Goal: Information Seeking & Learning: Find specific fact

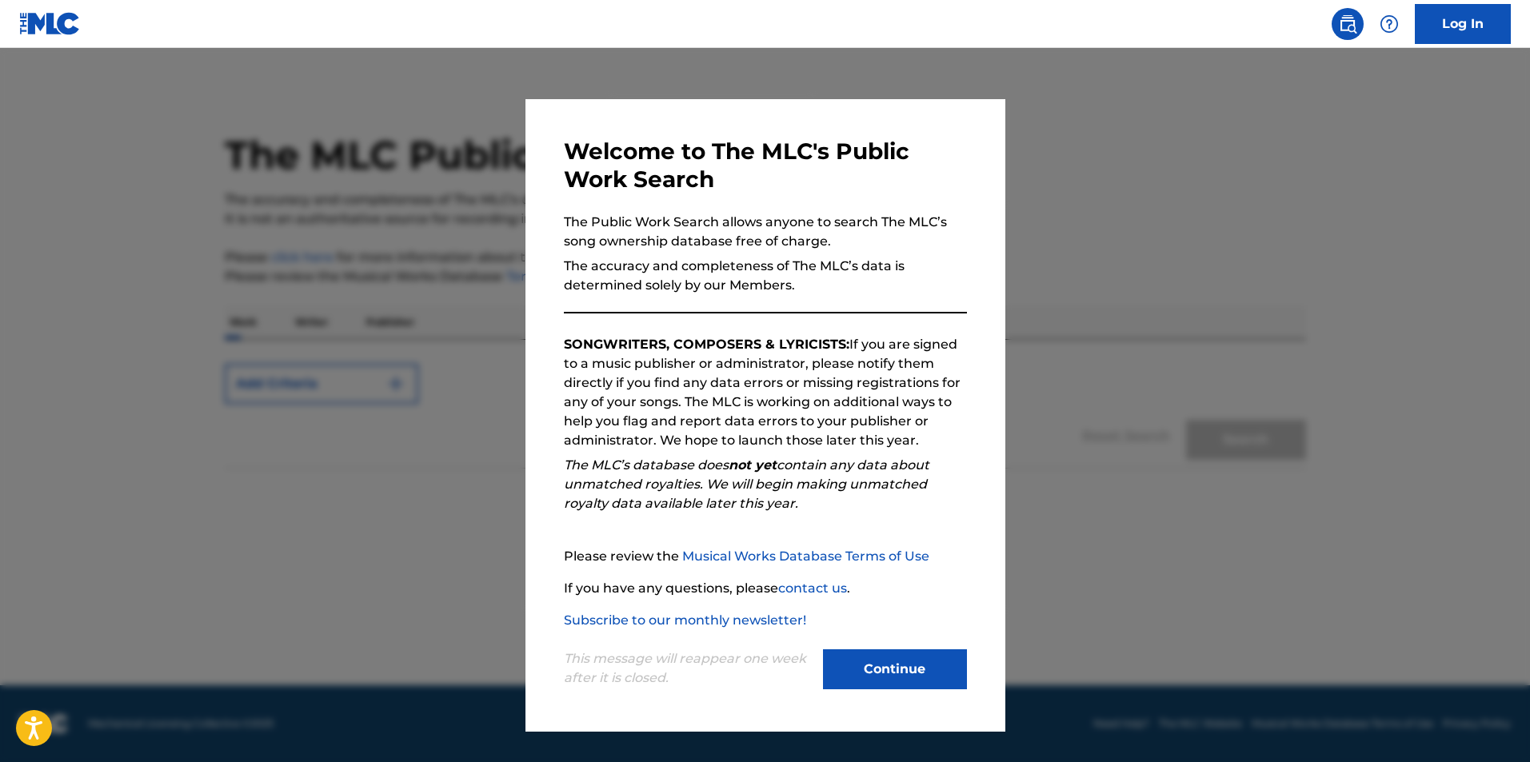
click at [877, 669] on button "Continue" at bounding box center [895, 669] width 144 height 40
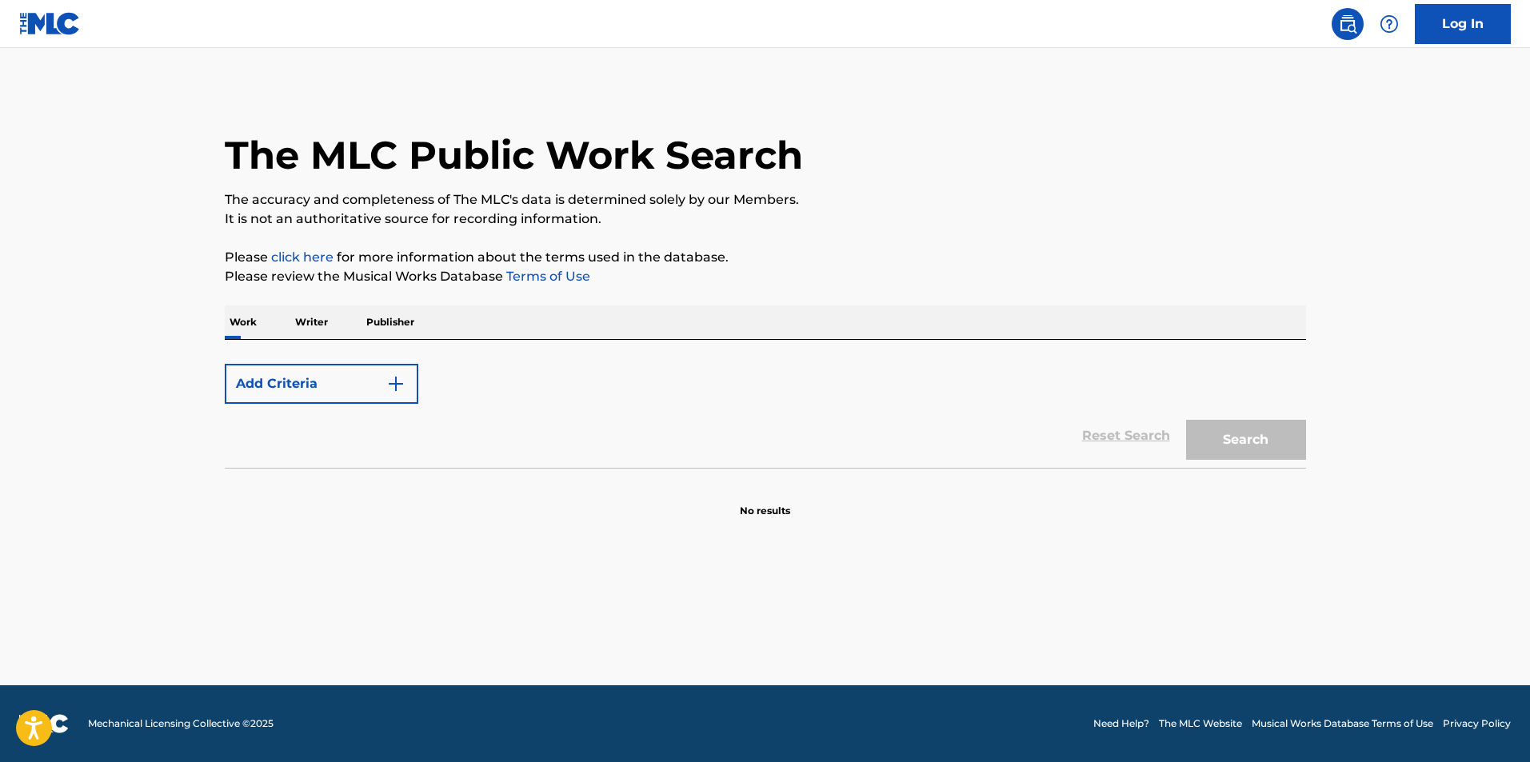
click at [1285, 437] on div "Search" at bounding box center [1242, 436] width 128 height 64
click at [308, 325] on p "Writer" at bounding box center [311, 322] width 42 height 34
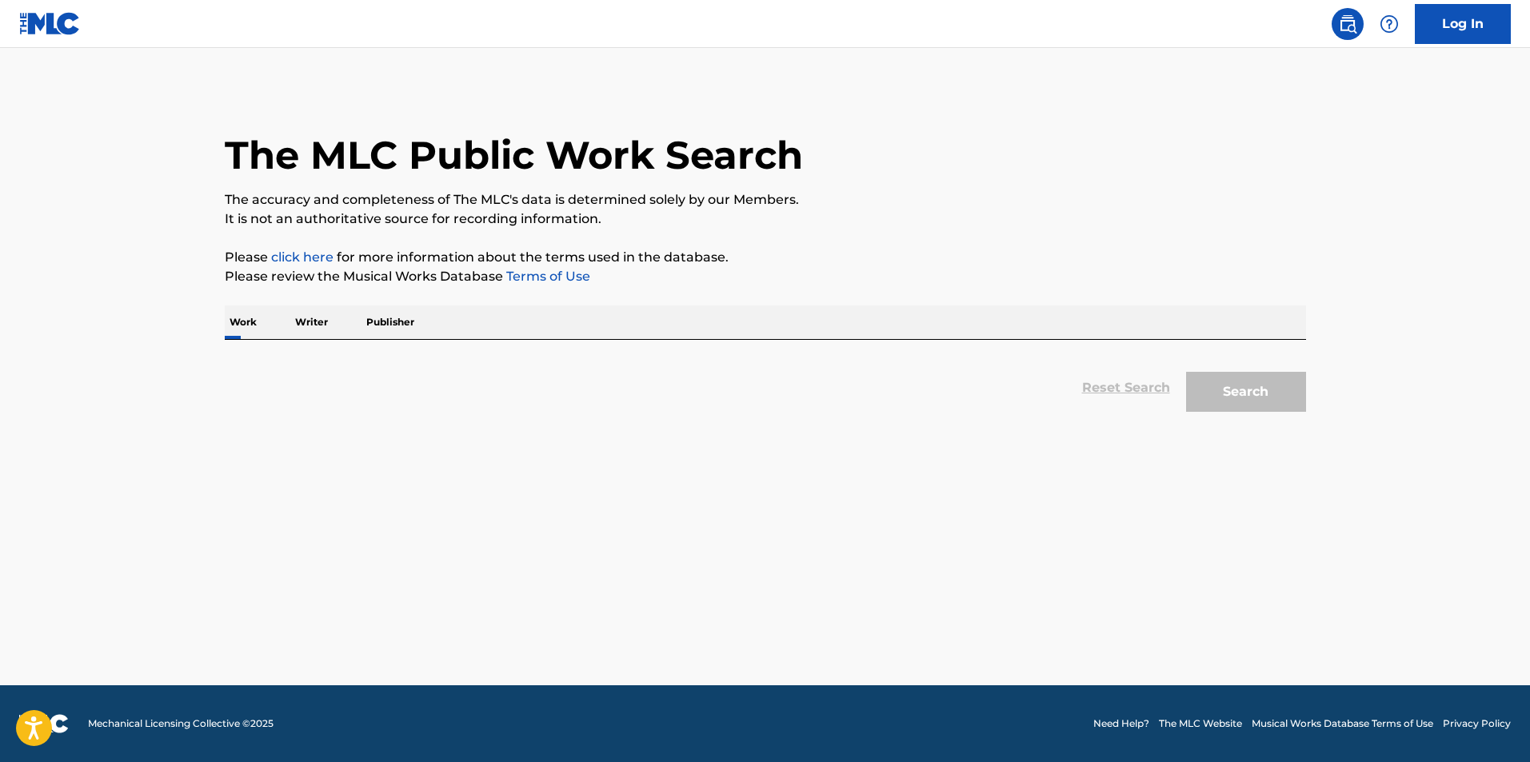
click at [310, 326] on p "Writer" at bounding box center [311, 322] width 42 height 34
click at [378, 318] on p "Publisher" at bounding box center [390, 322] width 58 height 34
click at [391, 320] on p "Publisher" at bounding box center [390, 322] width 58 height 34
click at [313, 324] on p "Writer" at bounding box center [311, 322] width 42 height 34
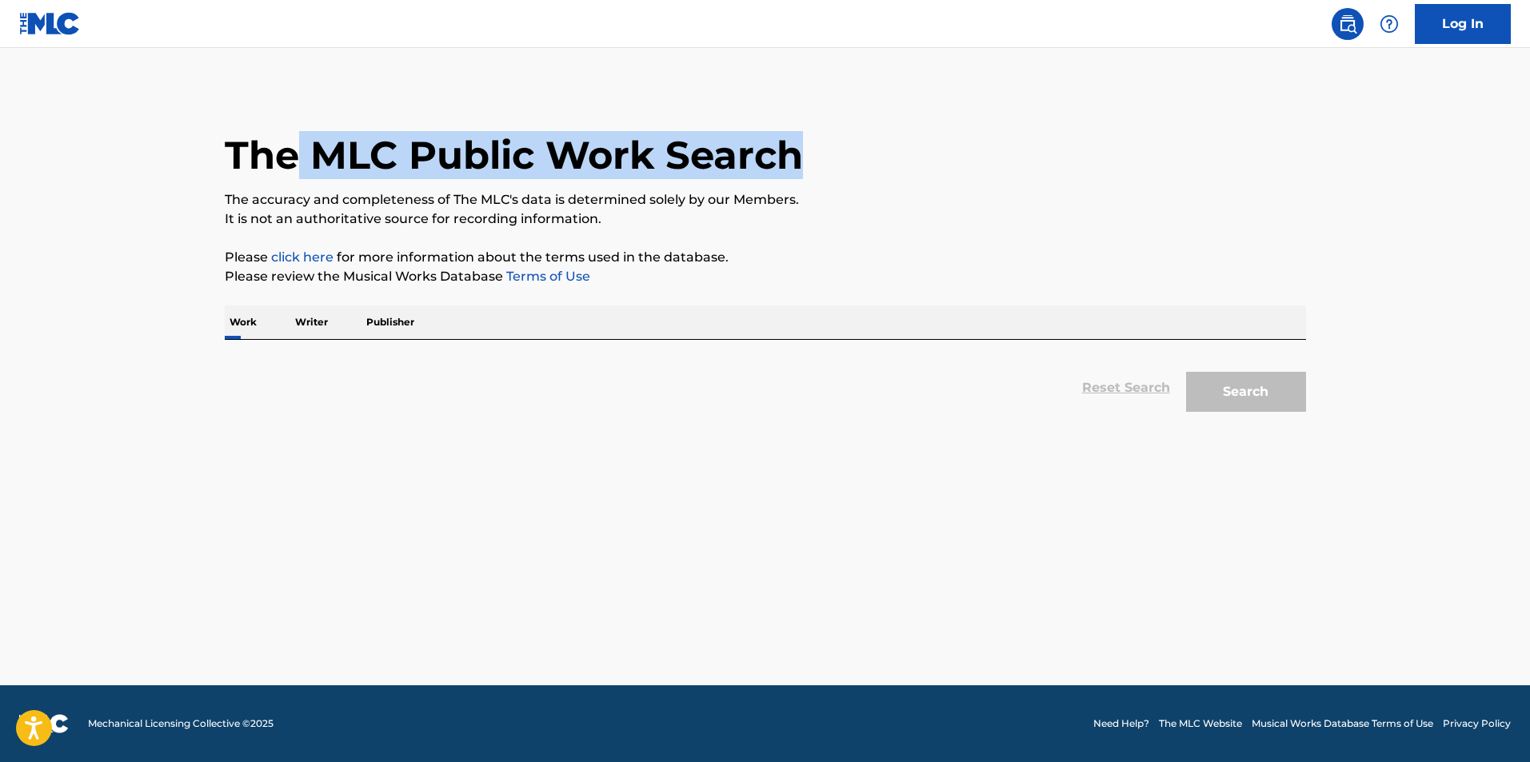
drag, startPoint x: 300, startPoint y: 149, endPoint x: 863, endPoint y: 137, distance: 563.1
click at [863, 137] on div "The MLC Public Work Search" at bounding box center [765, 146] width 1081 height 117
click at [417, 150] on h1 "The MLC Public Work Search" at bounding box center [514, 155] width 578 height 48
drag, startPoint x: 653, startPoint y: 153, endPoint x: 327, endPoint y: 153, distance: 325.5
click at [327, 153] on h1 "The MLC Public Work Search" at bounding box center [514, 155] width 578 height 48
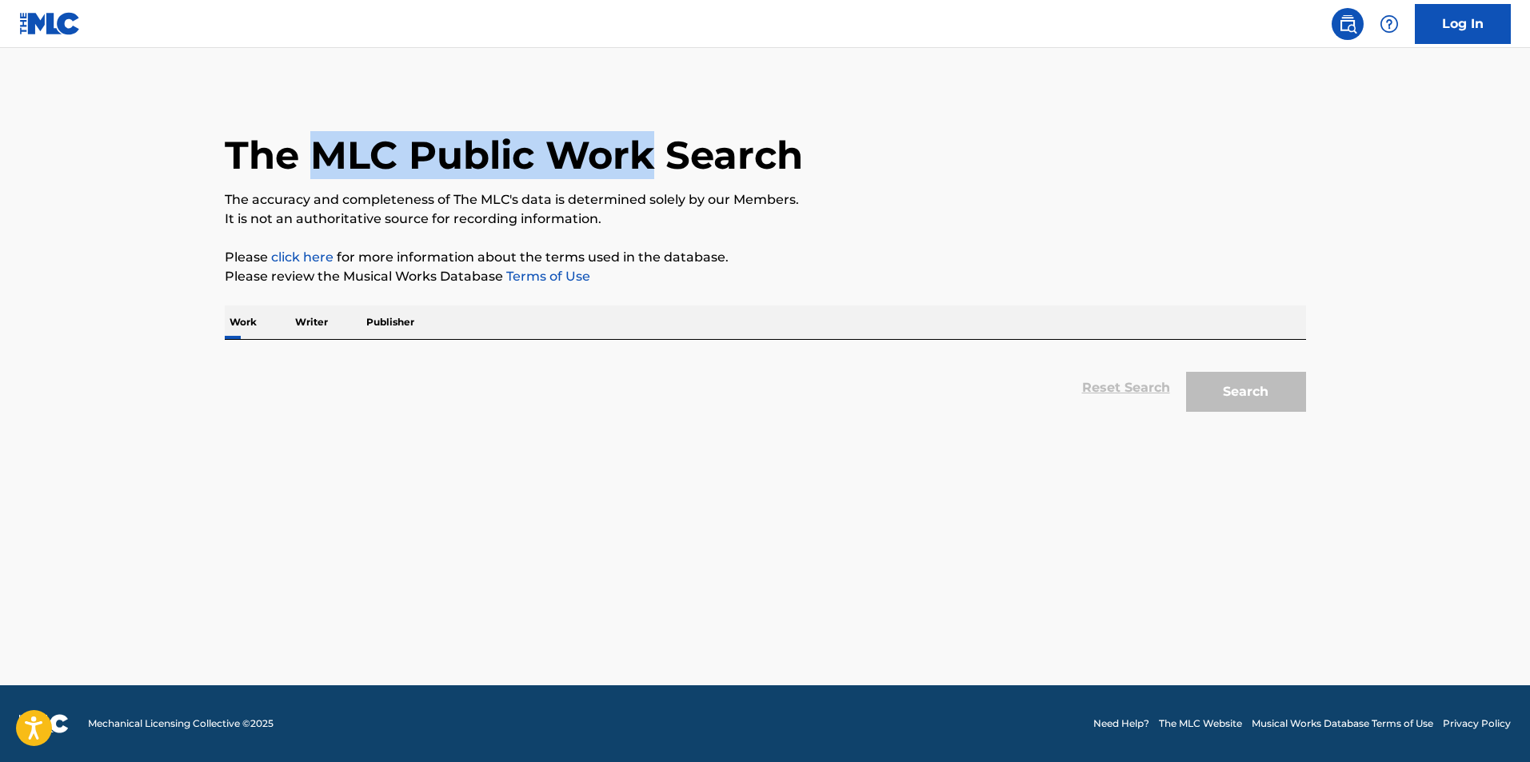
click at [327, 153] on h1 "The MLC Public Work Search" at bounding box center [514, 155] width 578 height 48
drag, startPoint x: 315, startPoint y: 153, endPoint x: 657, endPoint y: 155, distance: 341.5
click at [657, 155] on h1 "The MLC Public Work Search" at bounding box center [514, 155] width 578 height 48
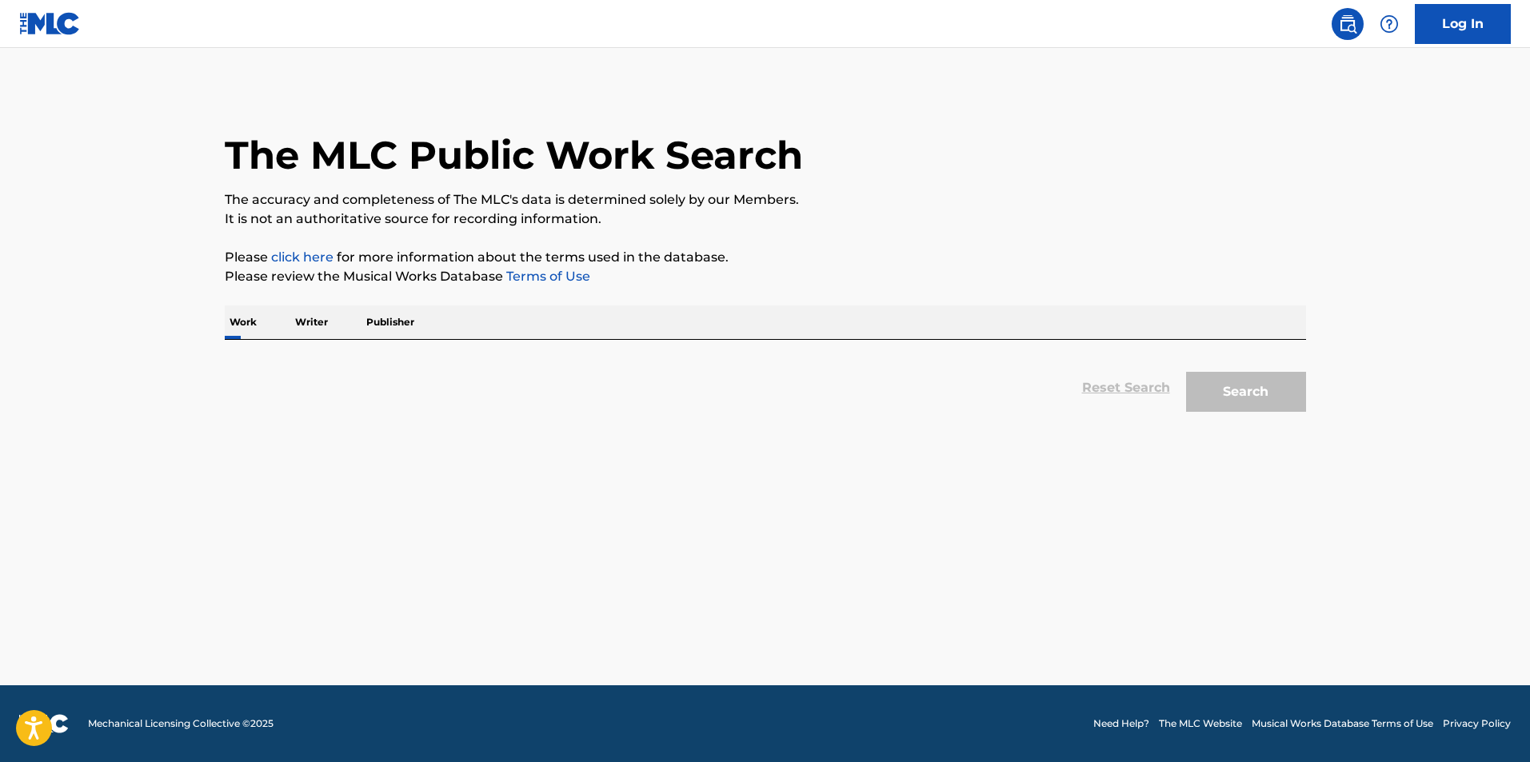
click at [315, 324] on p "Writer" at bounding box center [311, 322] width 42 height 34
click at [48, 30] on img at bounding box center [50, 23] width 62 height 23
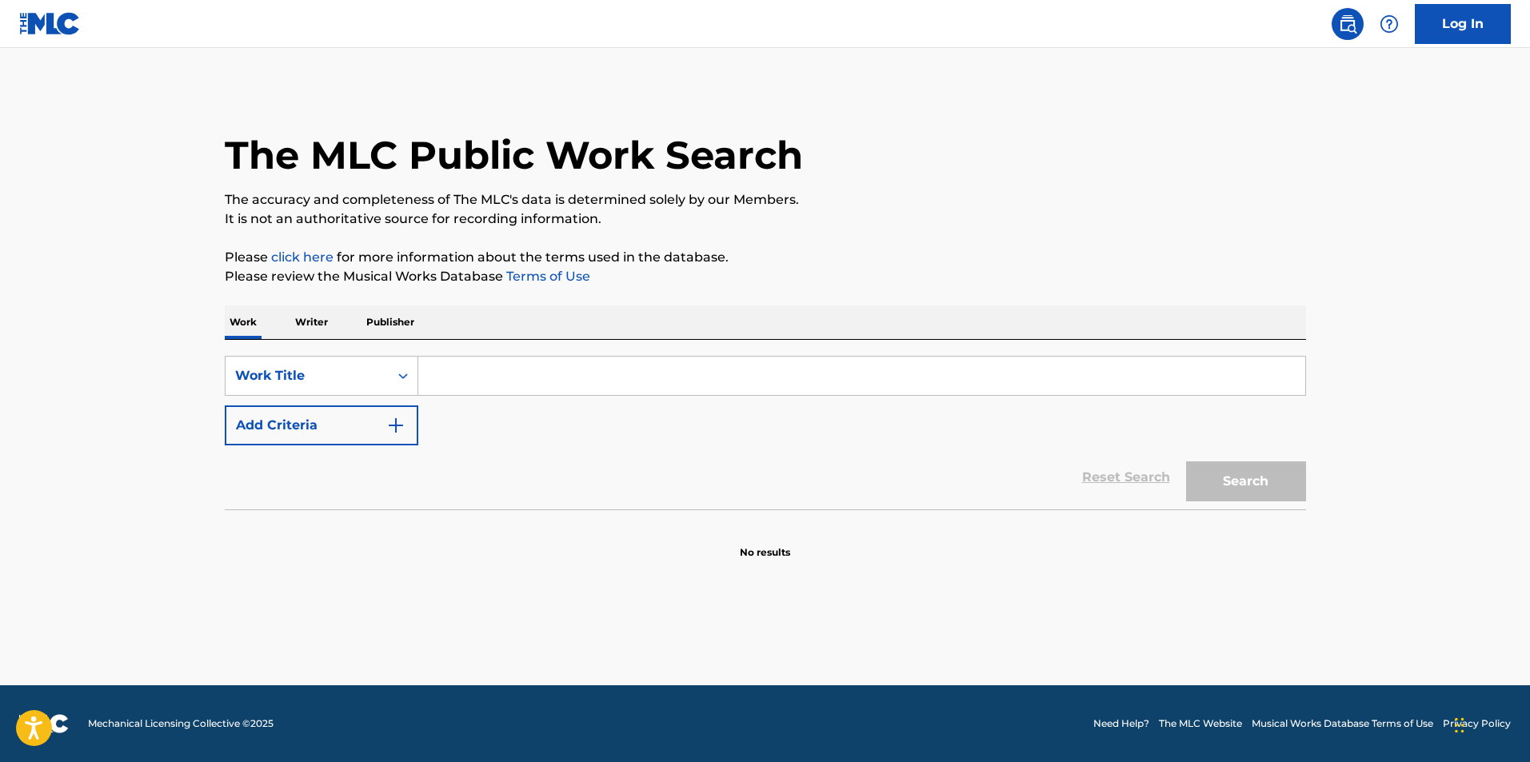
click at [508, 575] on main "The MLC Public Work Search The accuracy and completeness of The MLC's data is d…" at bounding box center [765, 366] width 1530 height 637
click at [461, 377] on input "Search Form" at bounding box center [861, 376] width 887 height 38
click at [1464, 33] on link "Log In" at bounding box center [1463, 24] width 96 height 40
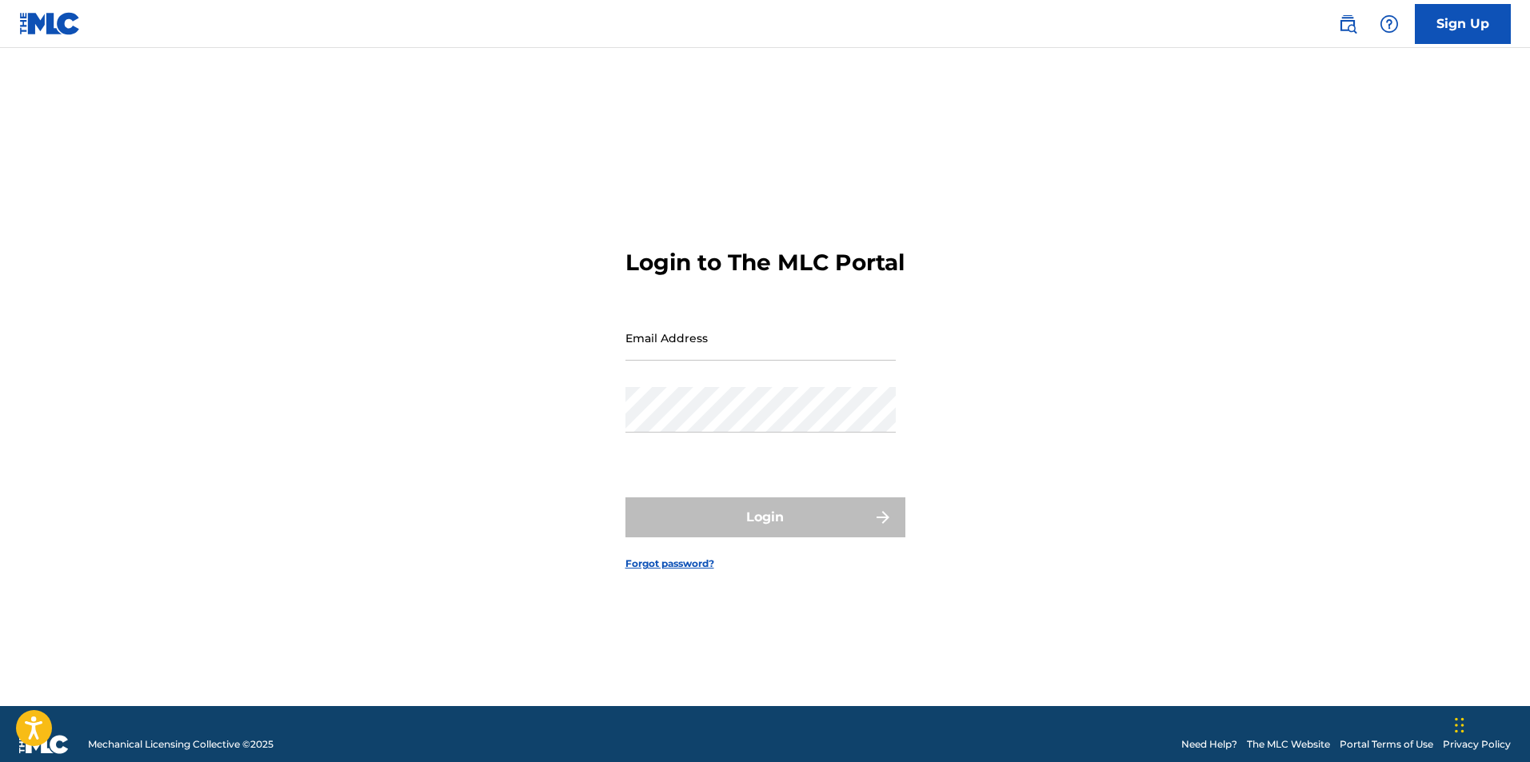
click at [653, 357] on input "Email Address" at bounding box center [760, 338] width 270 height 46
click at [57, 9] on link at bounding box center [50, 23] width 62 height 47
click at [62, 16] on img at bounding box center [50, 23] width 62 height 23
click at [1357, 32] on link at bounding box center [1348, 24] width 32 height 32
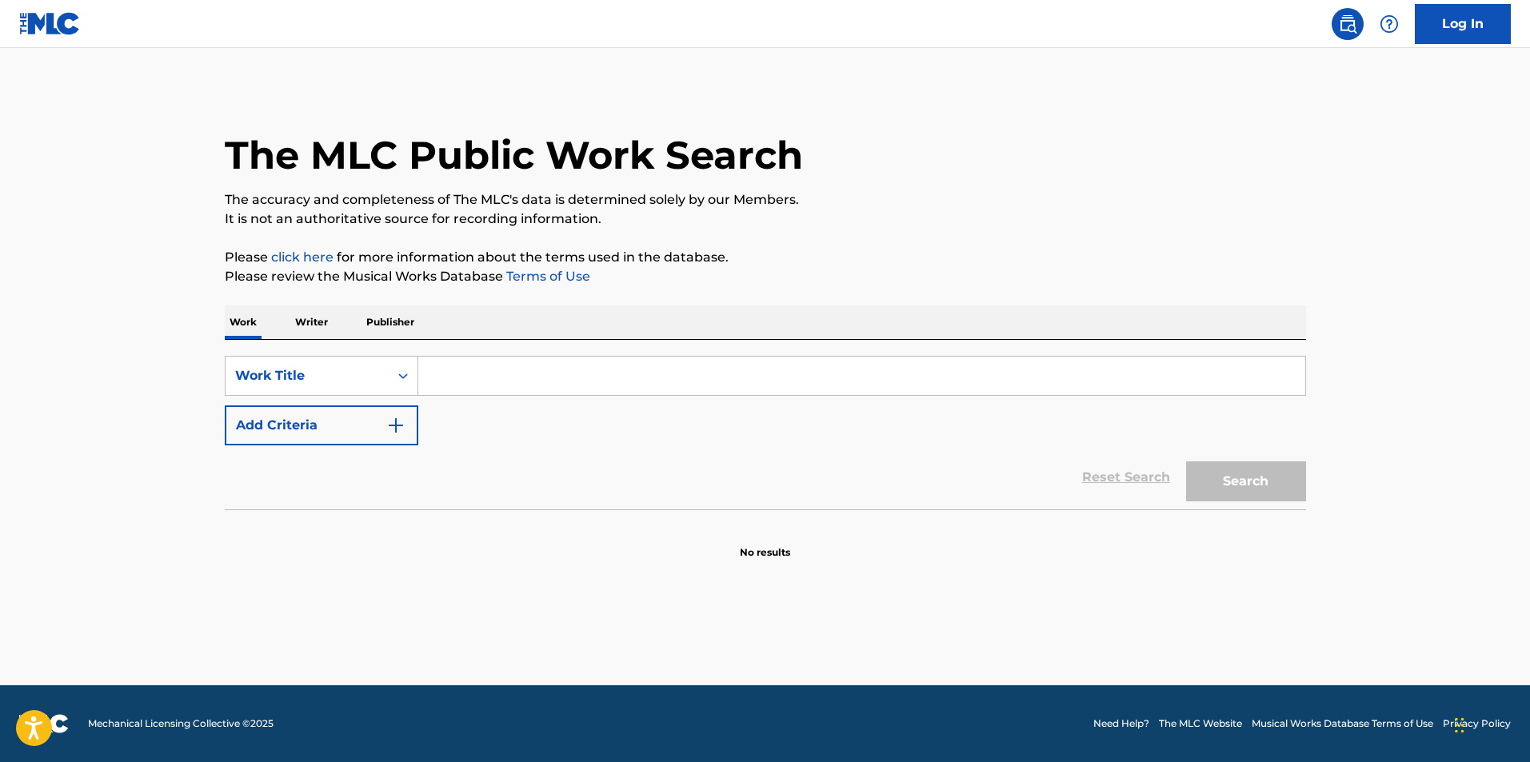
click at [395, 320] on p "Publisher" at bounding box center [390, 322] width 58 height 34
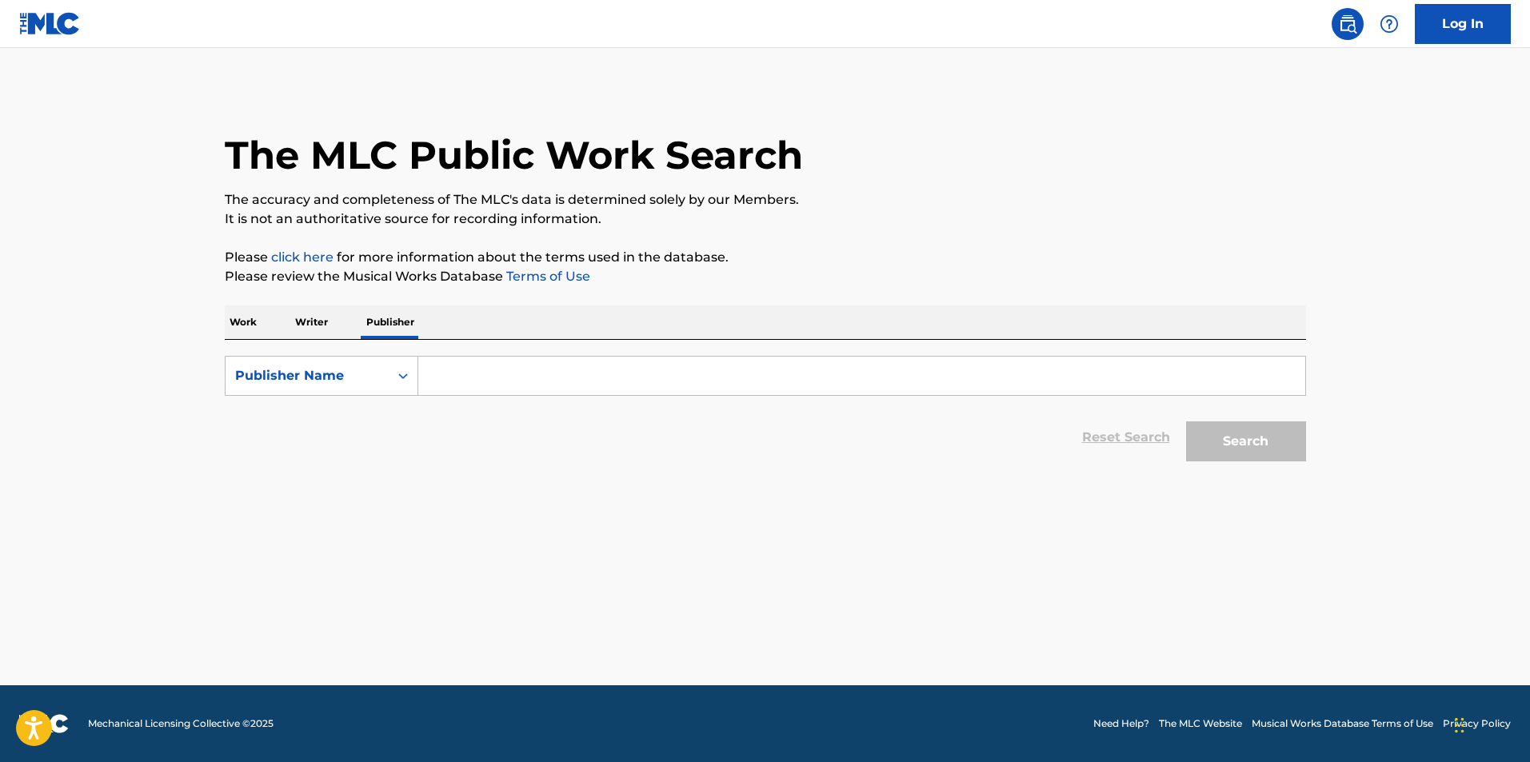
click at [310, 323] on p "Writer" at bounding box center [311, 322] width 42 height 34
click at [247, 326] on p "Work" at bounding box center [243, 322] width 37 height 34
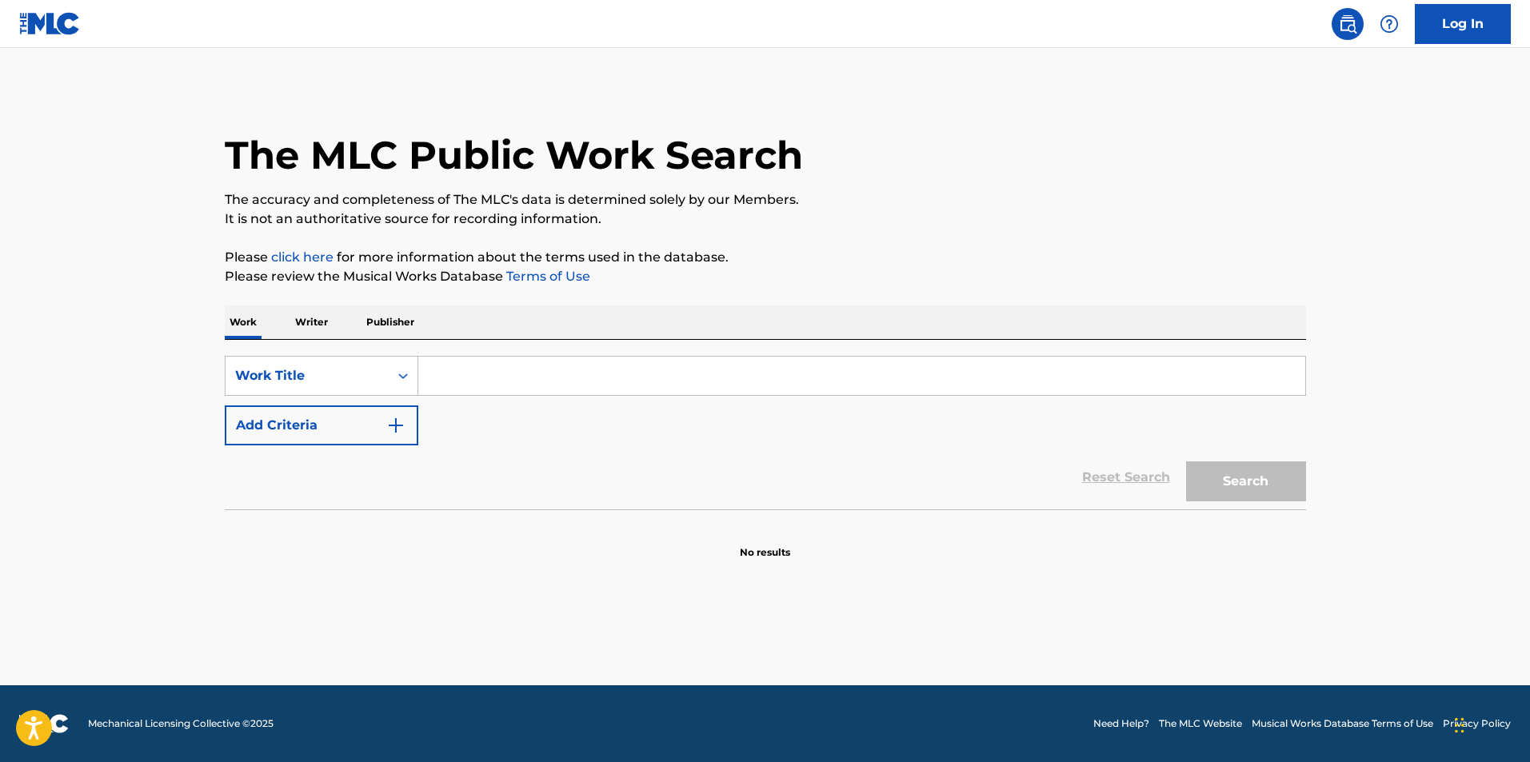
click at [46, 31] on img at bounding box center [50, 23] width 62 height 23
click at [466, 368] on input "Search Form" at bounding box center [861, 376] width 887 height 38
click at [317, 319] on p "Writer" at bounding box center [311, 322] width 42 height 34
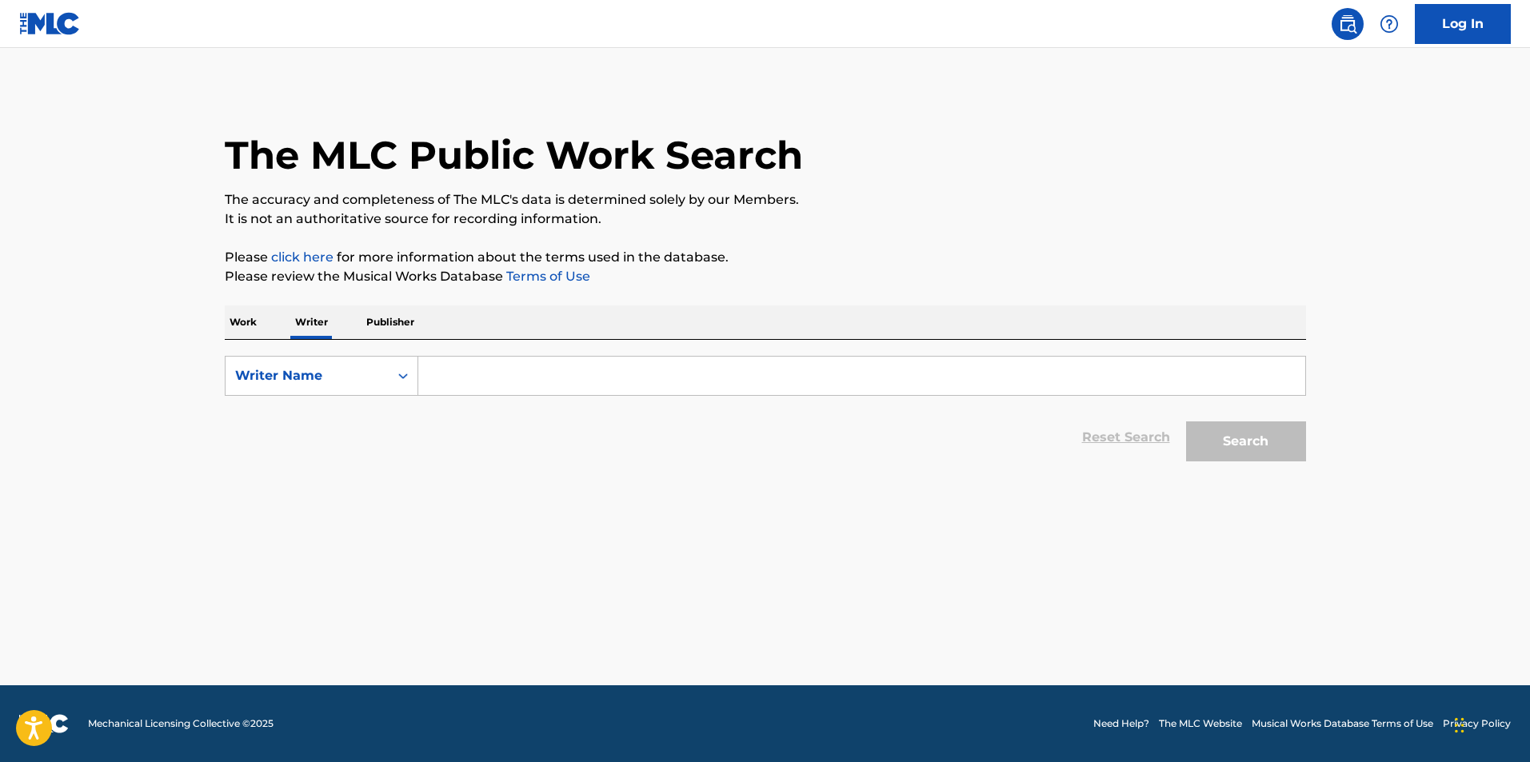
click at [453, 387] on input "Search Form" at bounding box center [861, 376] width 887 height 38
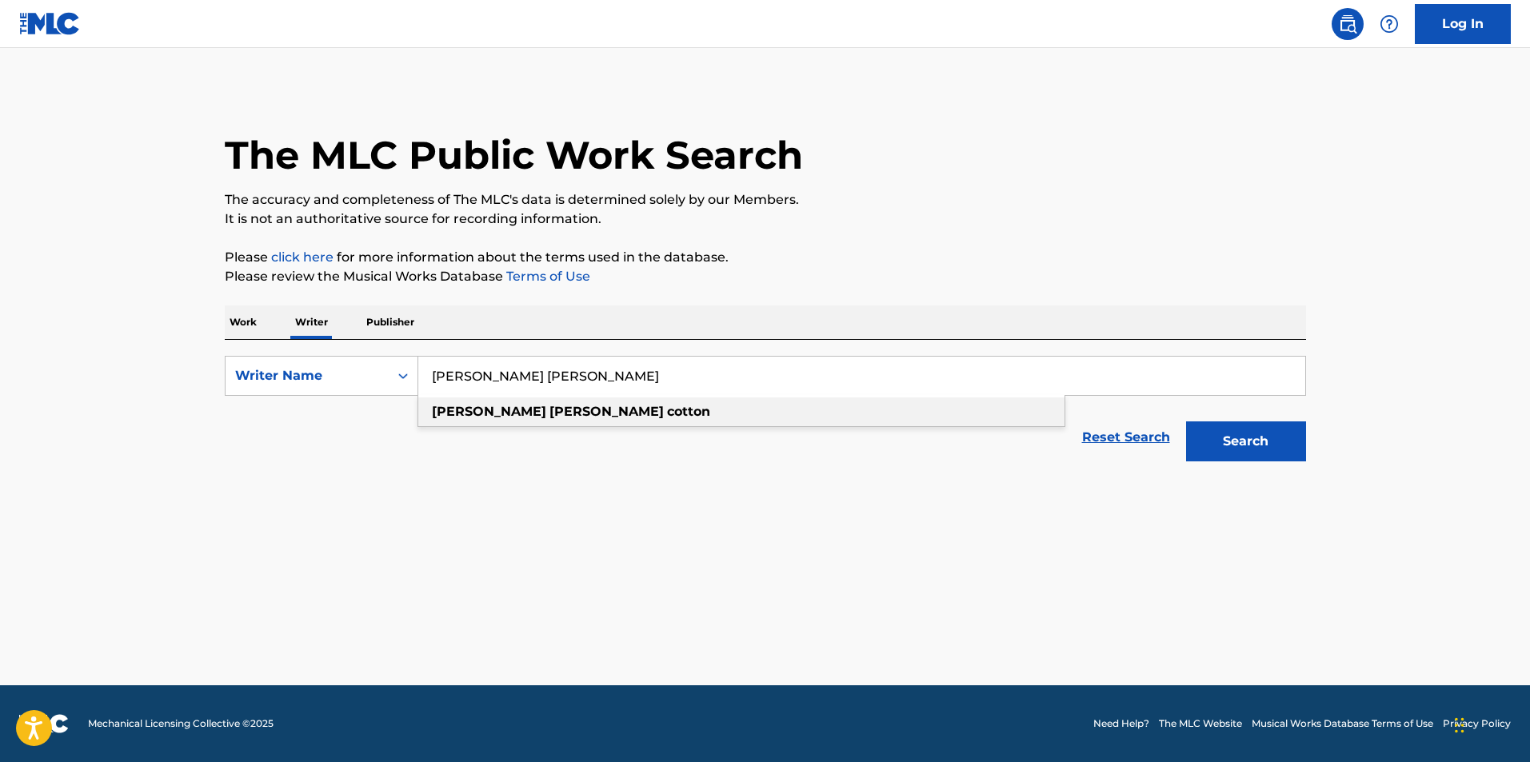
type input "[PERSON_NAME] [PERSON_NAME]"
click at [474, 409] on strong "[PERSON_NAME]" at bounding box center [489, 411] width 114 height 15
click at [1272, 452] on button "Search" at bounding box center [1246, 441] width 120 height 40
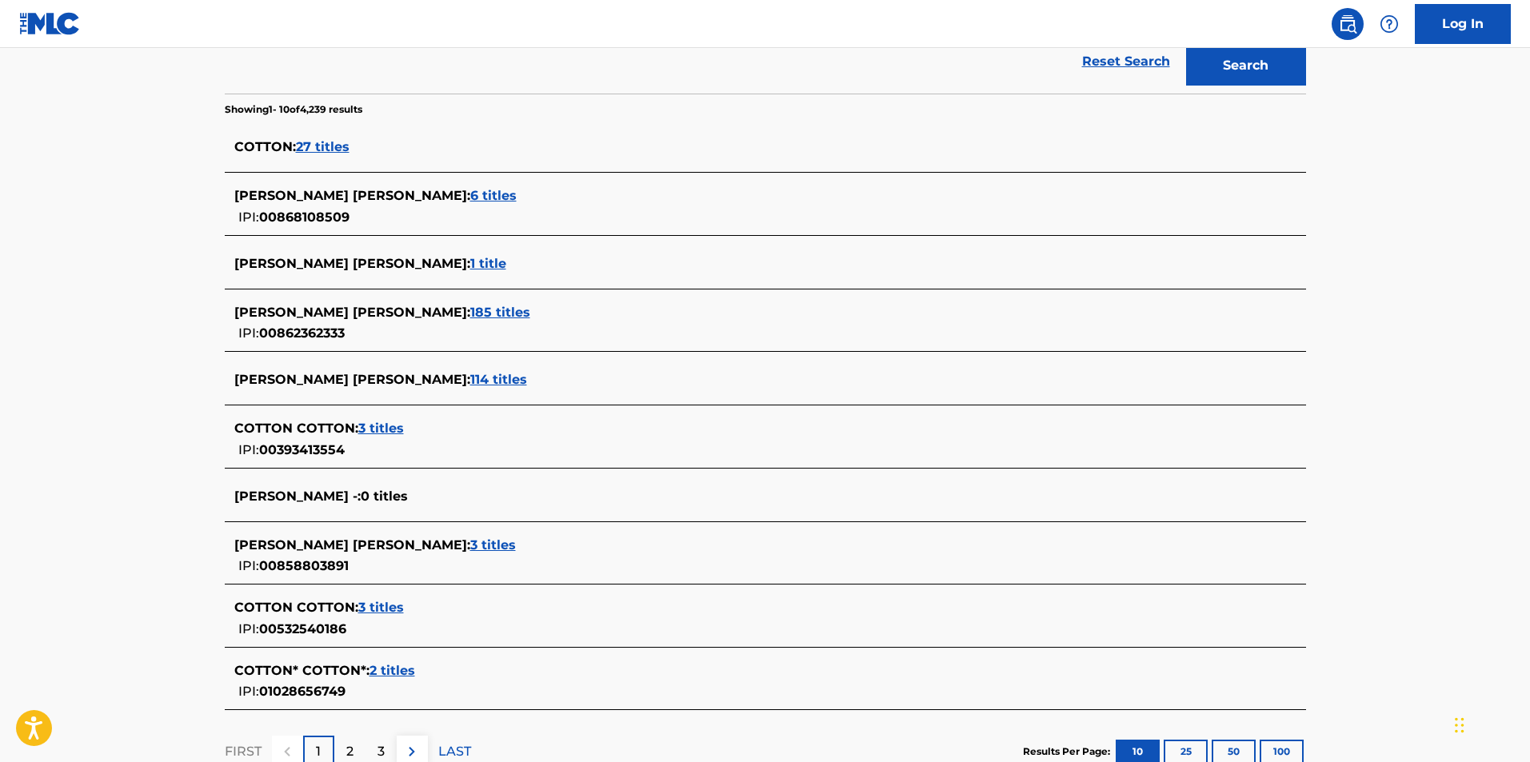
scroll to position [377, 0]
click at [470, 377] on span "114 titles" at bounding box center [498, 378] width 57 height 15
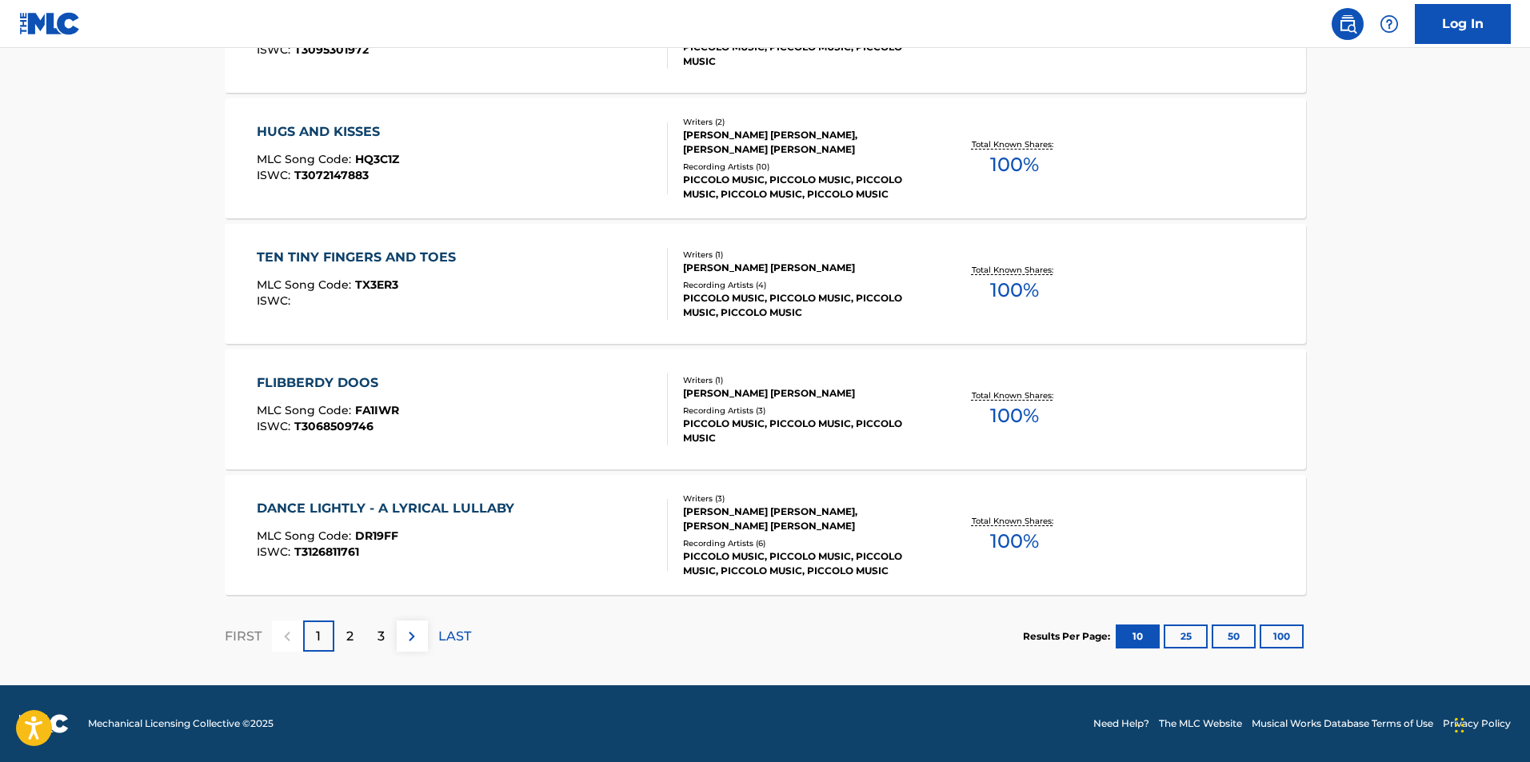
scroll to position [1195, 0]
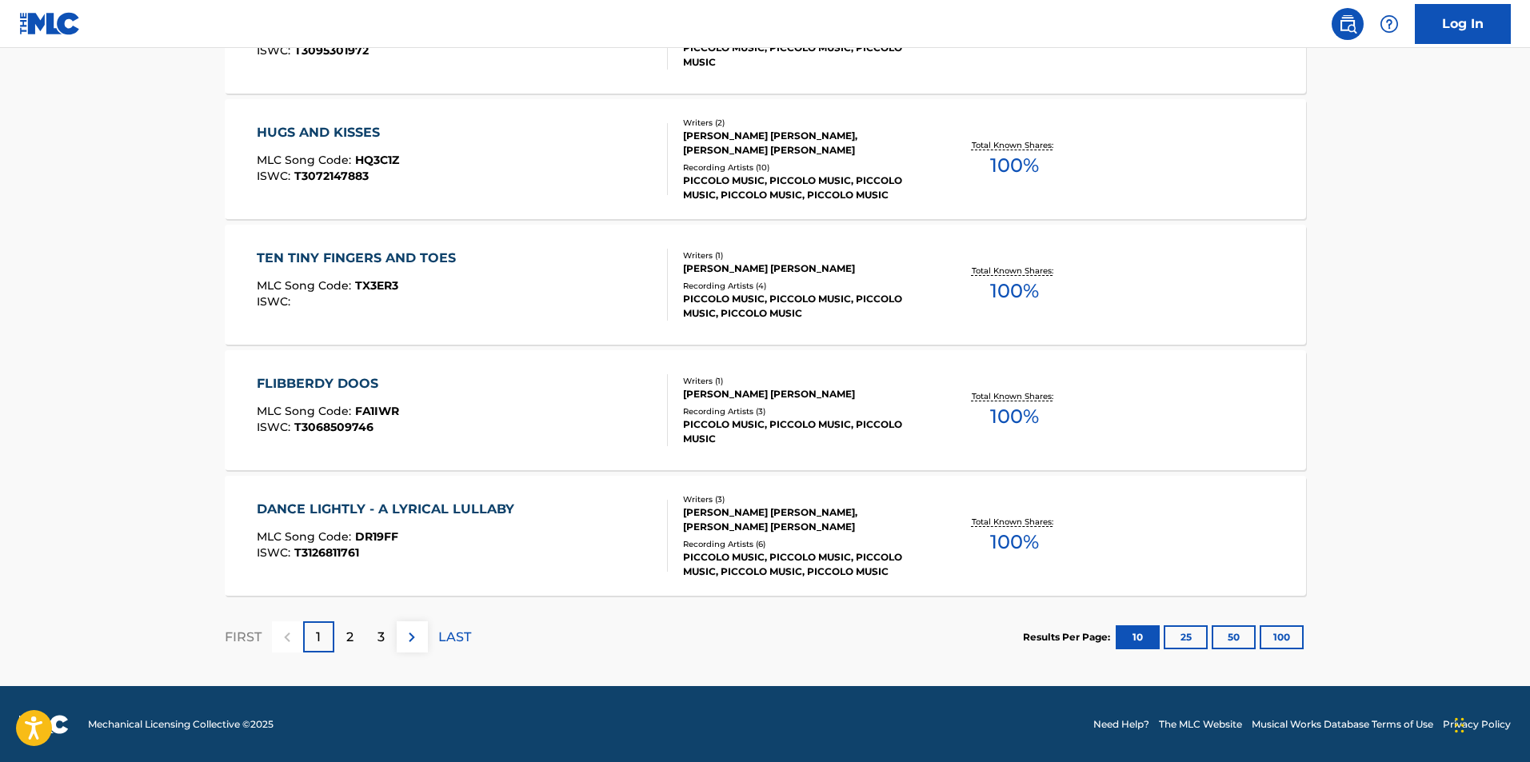
click at [1272, 634] on button "100" at bounding box center [1282, 637] width 44 height 24
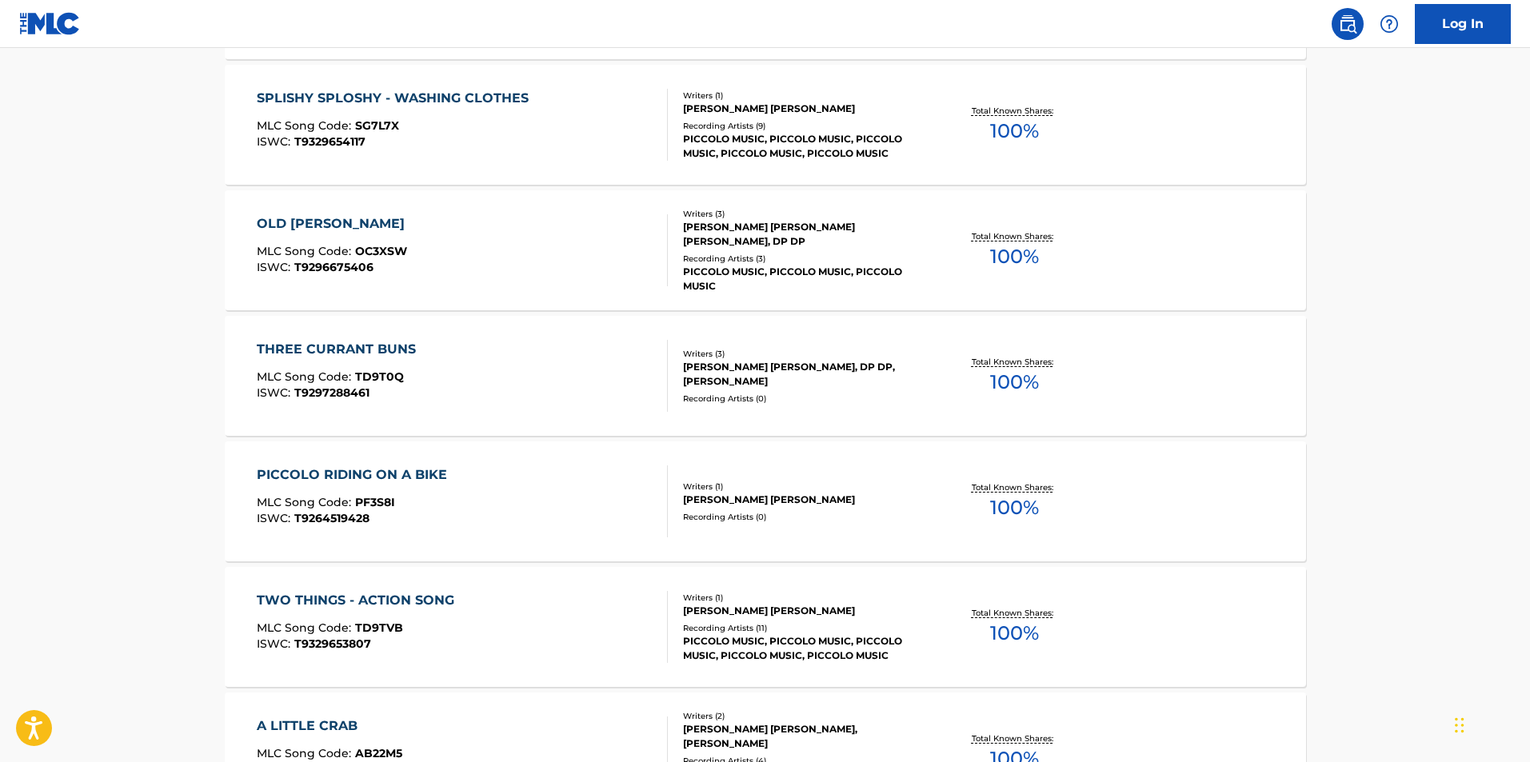
scroll to position [5604, 0]
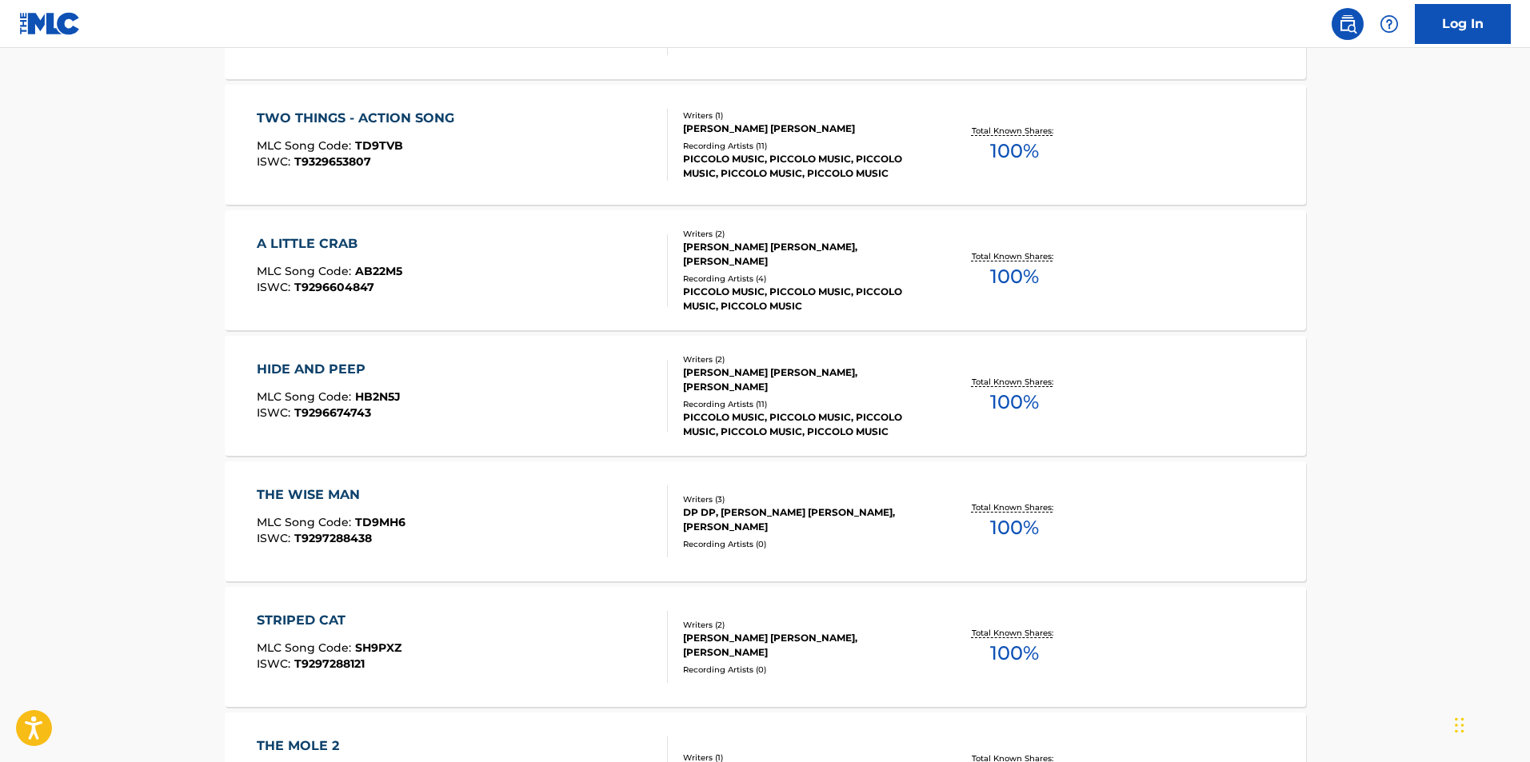
click at [346, 243] on div "A LITTLE CRAB" at bounding box center [330, 243] width 146 height 19
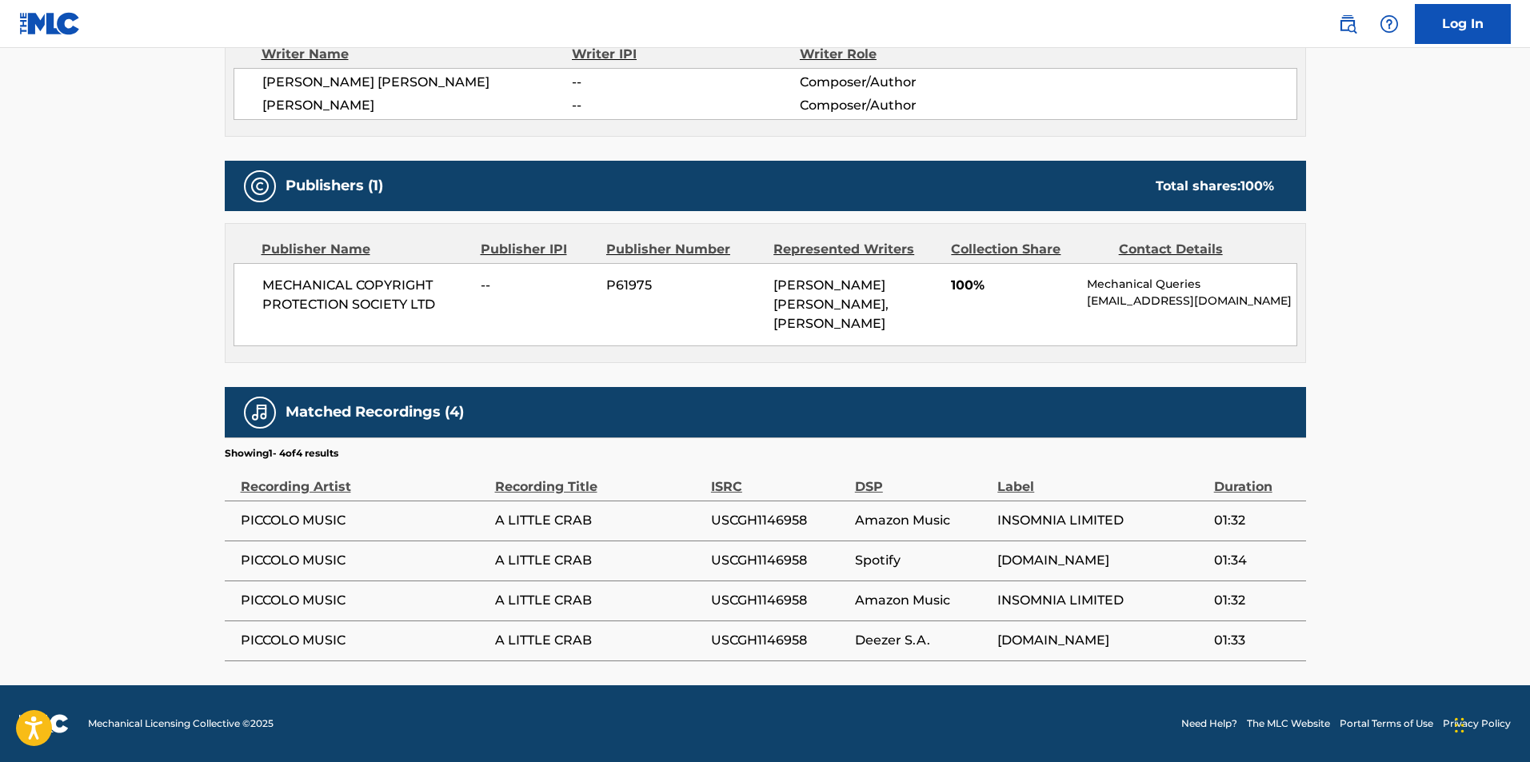
scroll to position [597, 0]
drag, startPoint x: 1127, startPoint y: 321, endPoint x: 1080, endPoint y: 302, distance: 49.9
click at [1080, 302] on div "MECHANICAL COPYRIGHT PROTECTION SOCIETY LTD -- P61975 [PERSON_NAME] [PERSON_NAM…" at bounding box center [766, 304] width 1064 height 83
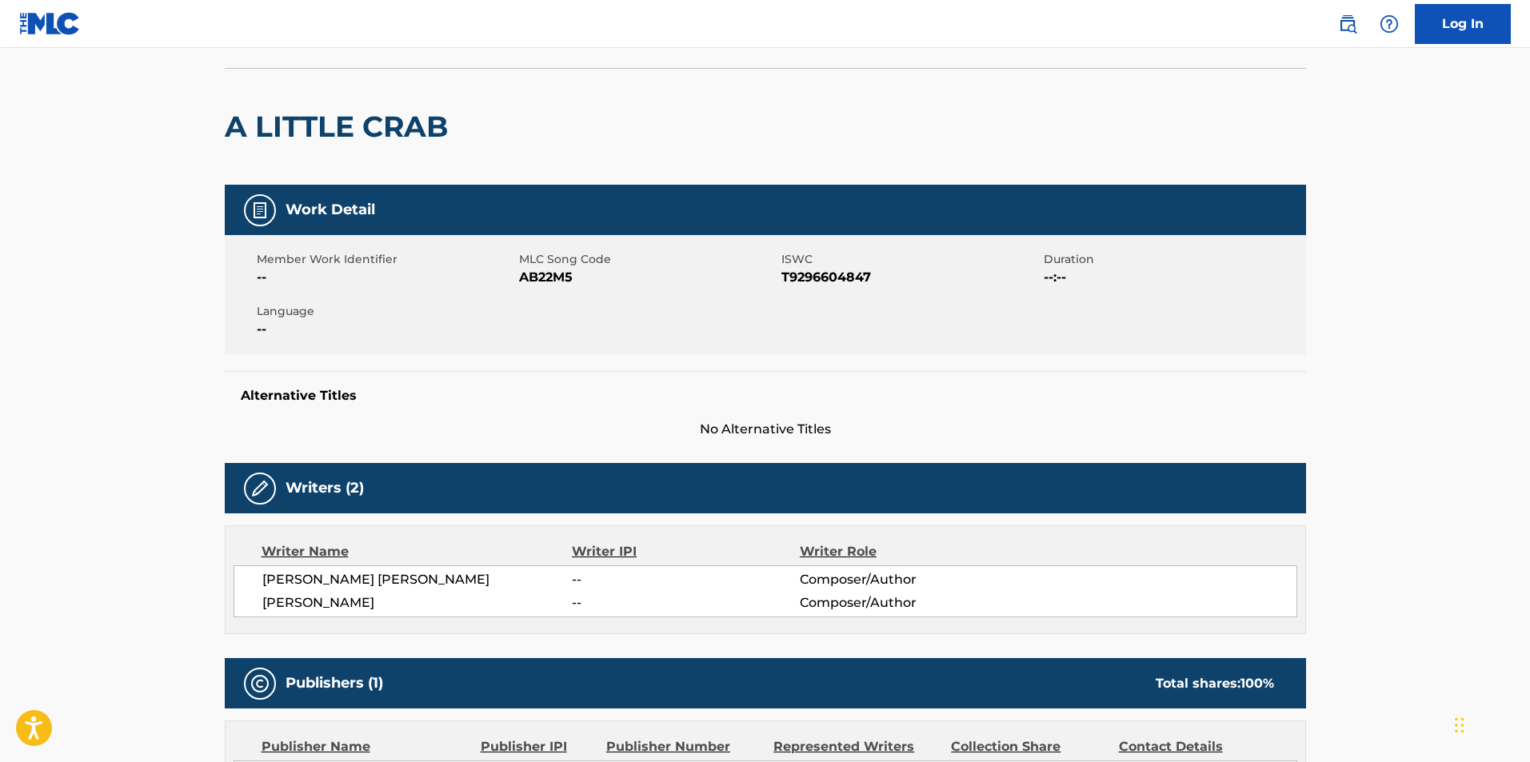
scroll to position [0, 0]
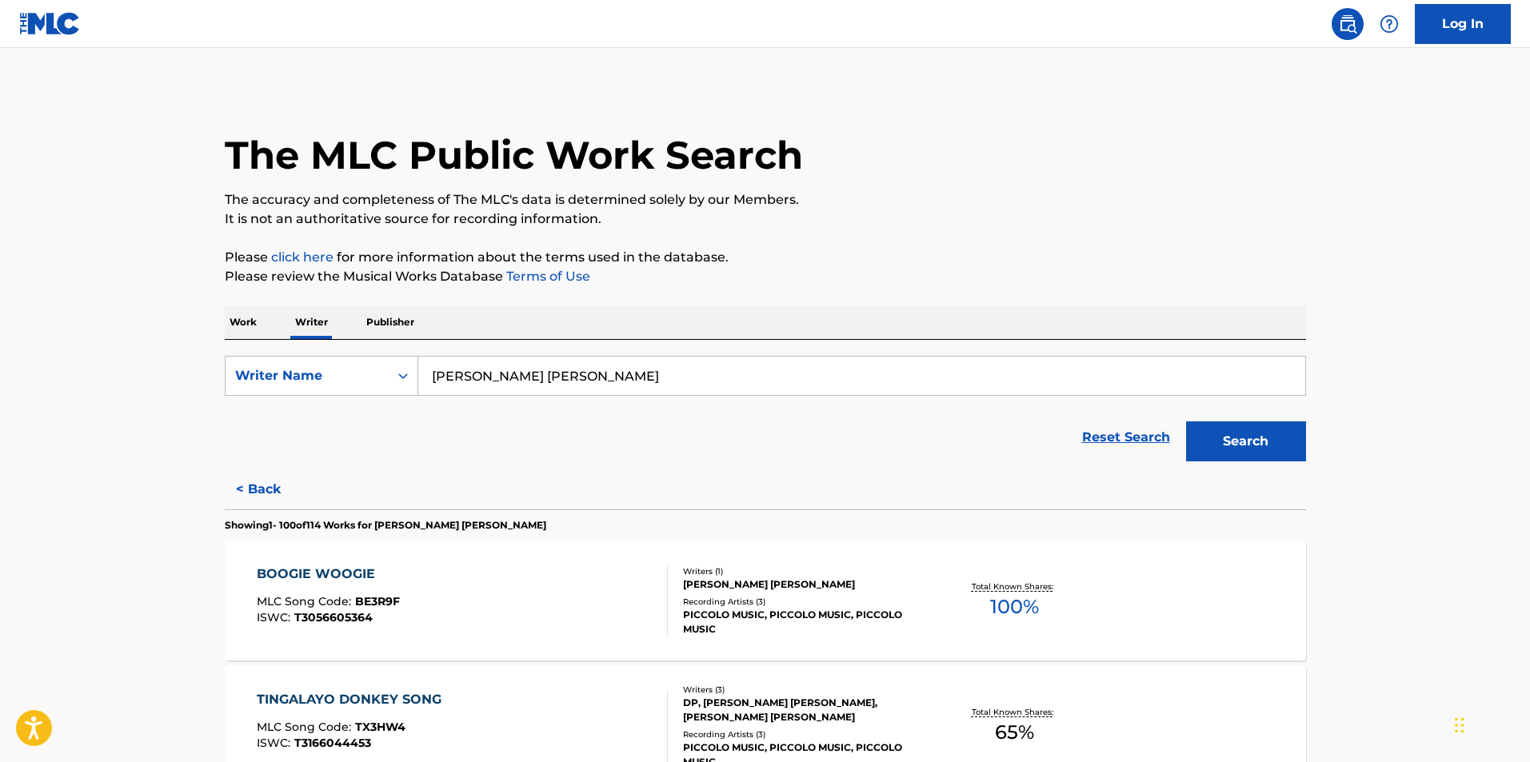
click at [31, 24] on img at bounding box center [50, 23] width 62 height 23
